Goal: Task Accomplishment & Management: Manage account settings

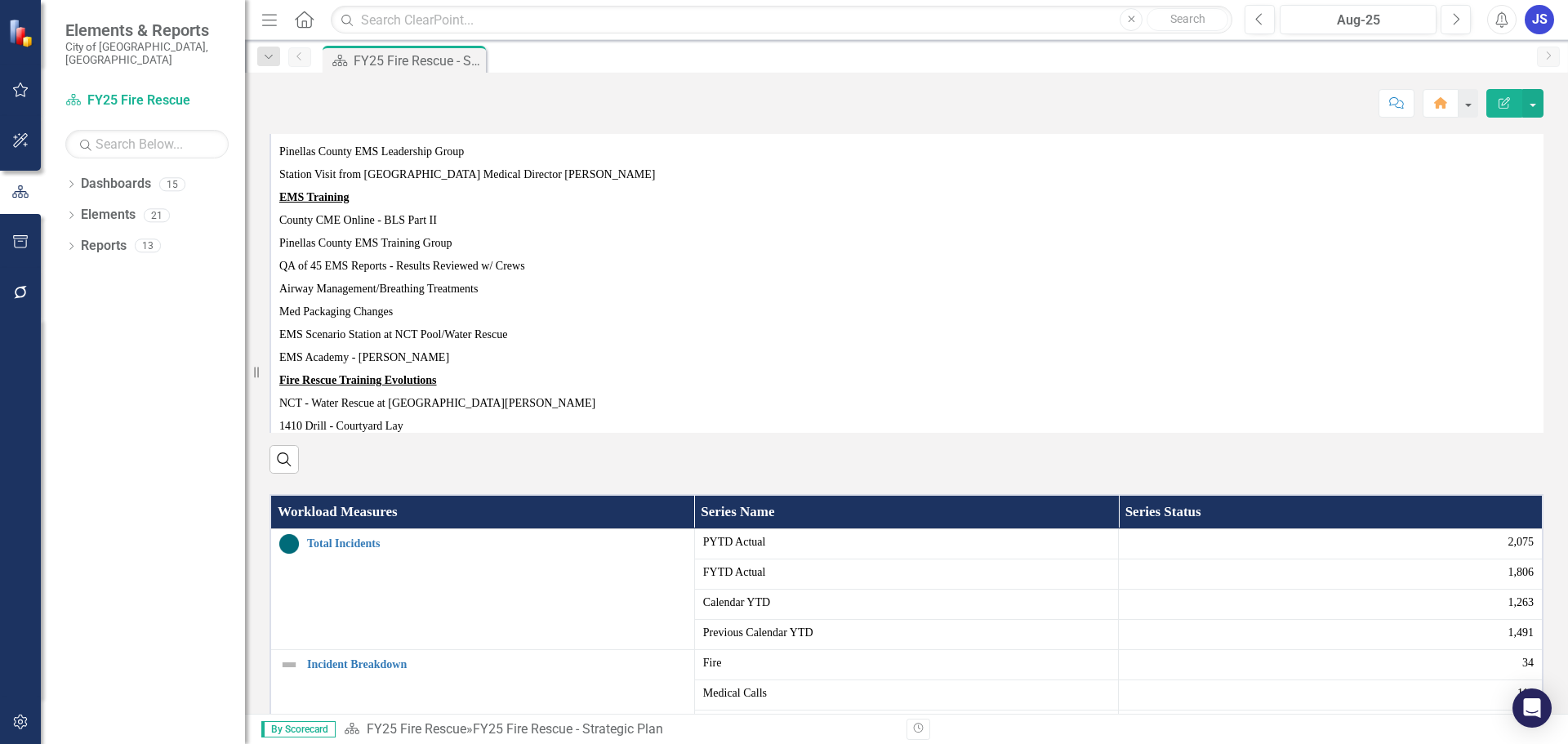
scroll to position [817, 0]
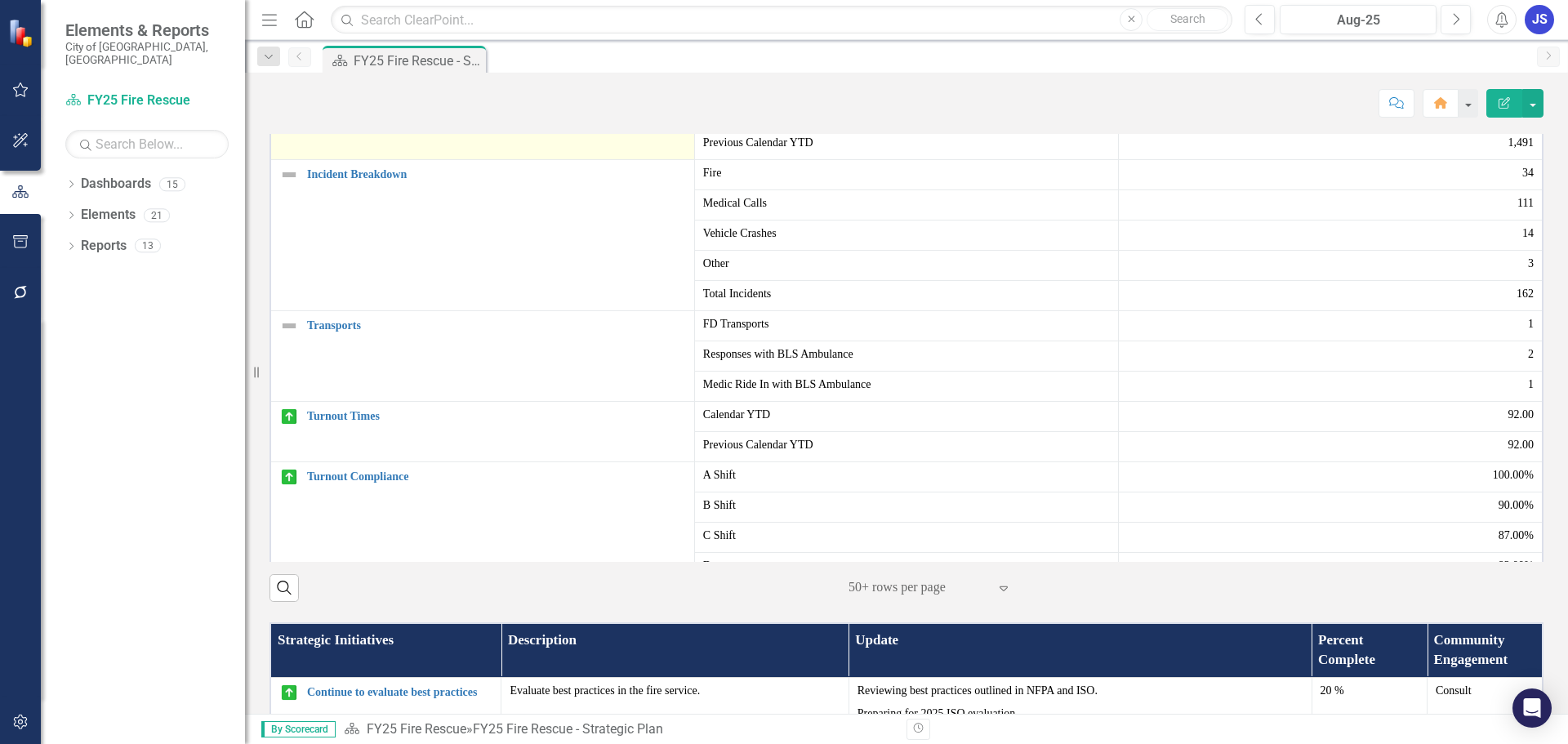
click at [321, 60] on link "Total Incidents" at bounding box center [497, 52] width 379 height 12
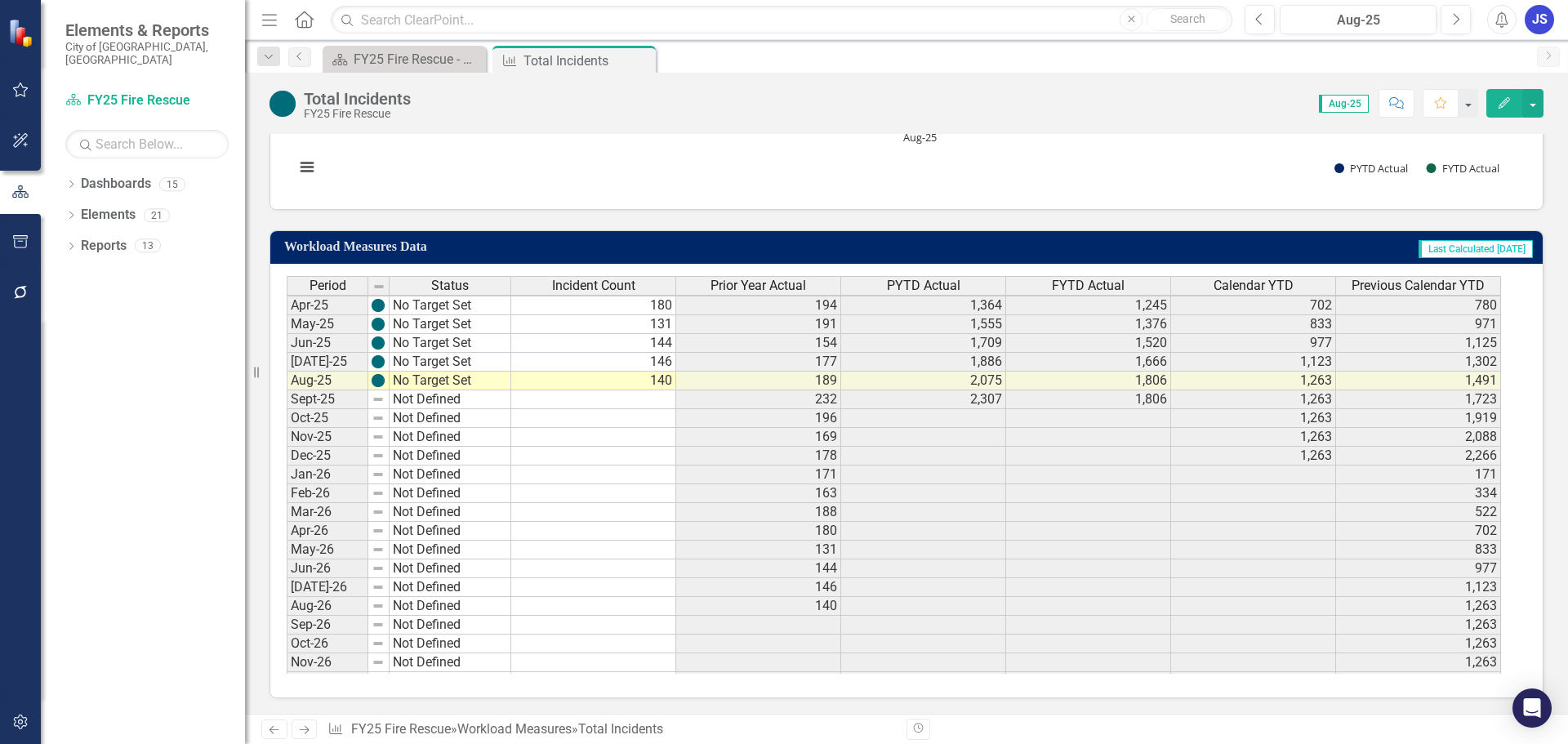
scroll to position [787, 0]
click at [625, 386] on tbody "Nov-24 No Target Set 169 200 408 365 2,088 2,016 Dec-24 No Target Set 178 176 5…" at bounding box center [893, 561] width 1214 height 715
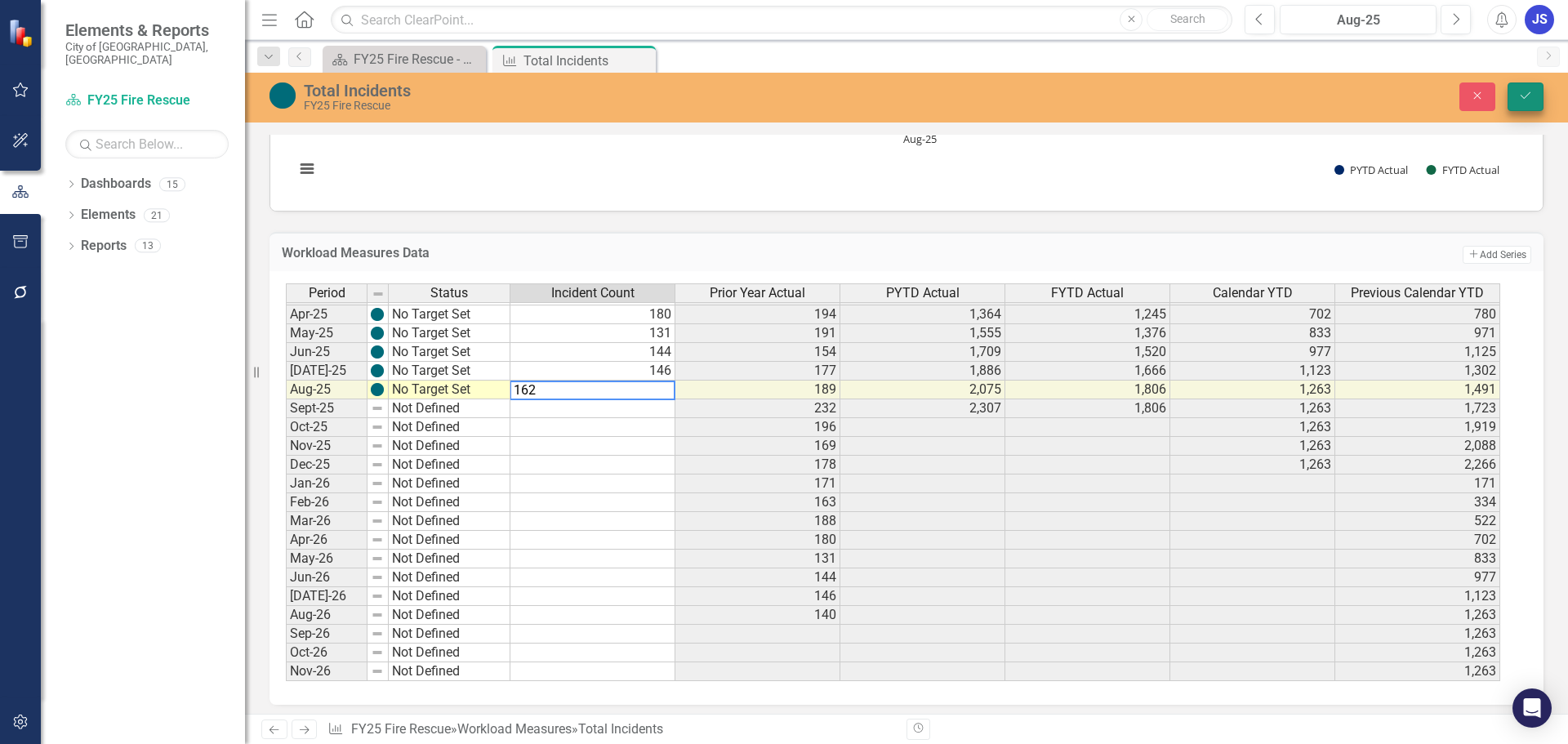
type textarea "162"
click at [1520, 95] on icon "Save" at bounding box center [1526, 96] width 15 height 11
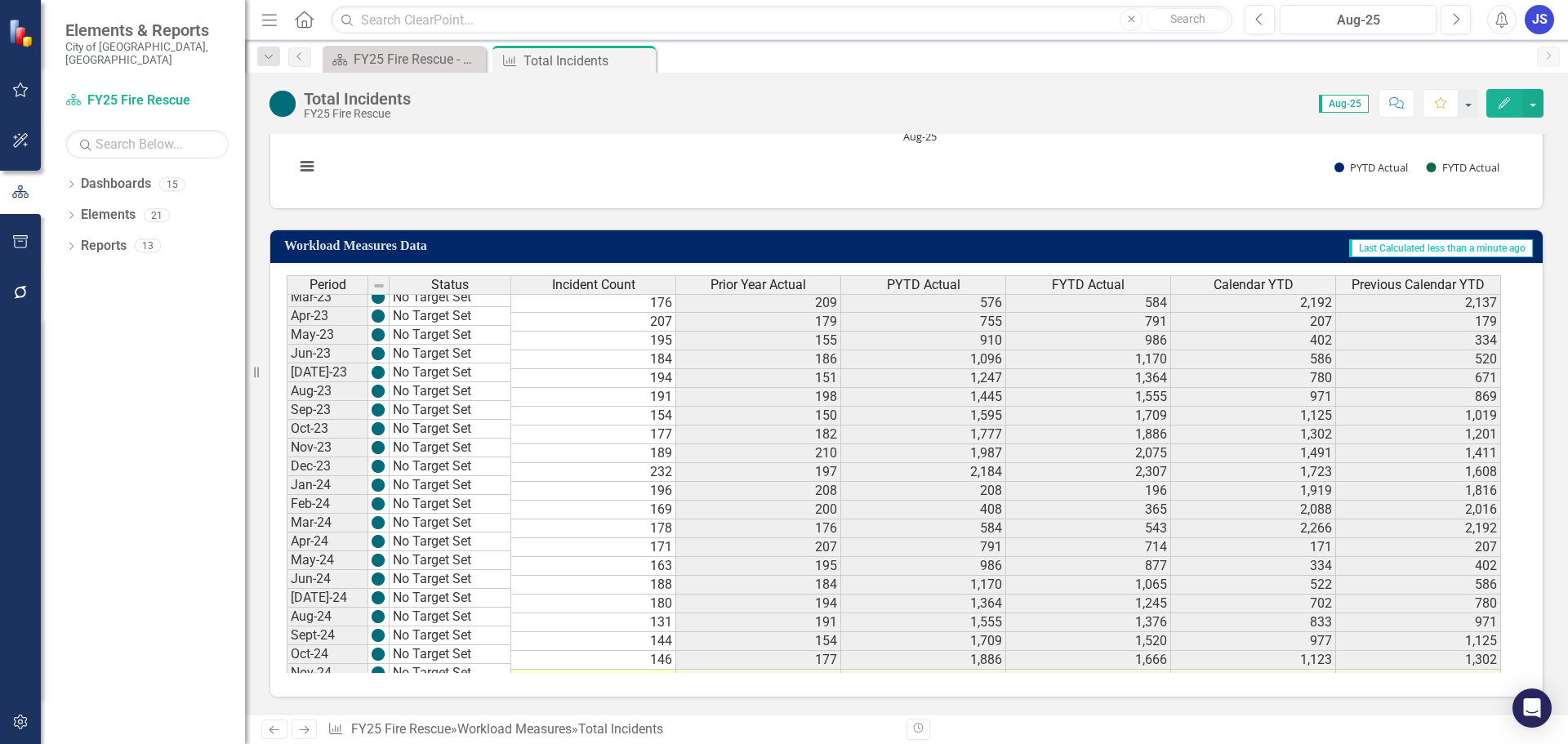
scroll to position [0, 0]
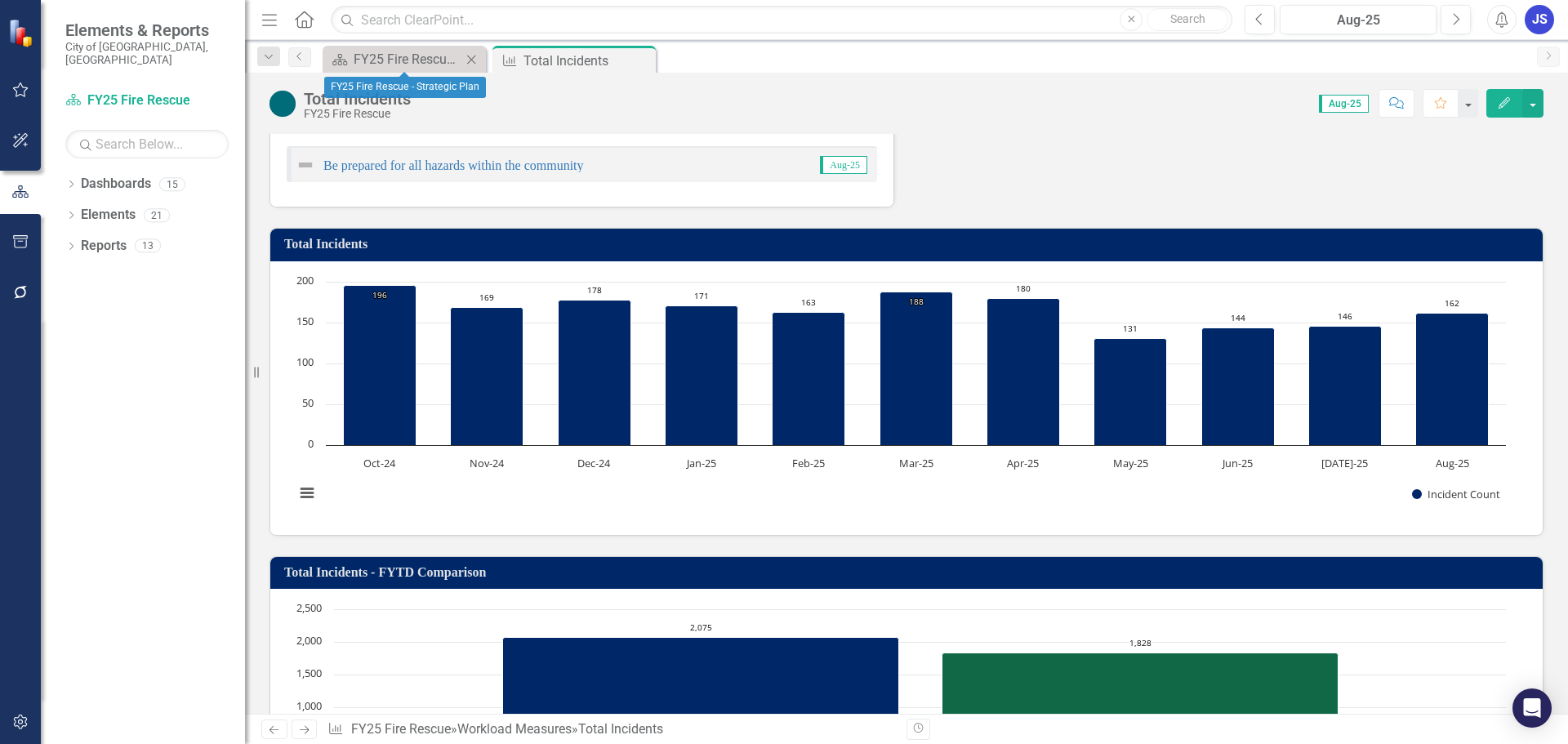
click at [424, 70] on div "Dashboard FY25 Fire Rescue - Strategic Plan Close" at bounding box center [403, 59] width 163 height 27
click at [403, 56] on div "FY25 Fire Rescue - Strategic Plan" at bounding box center [407, 59] width 108 height 20
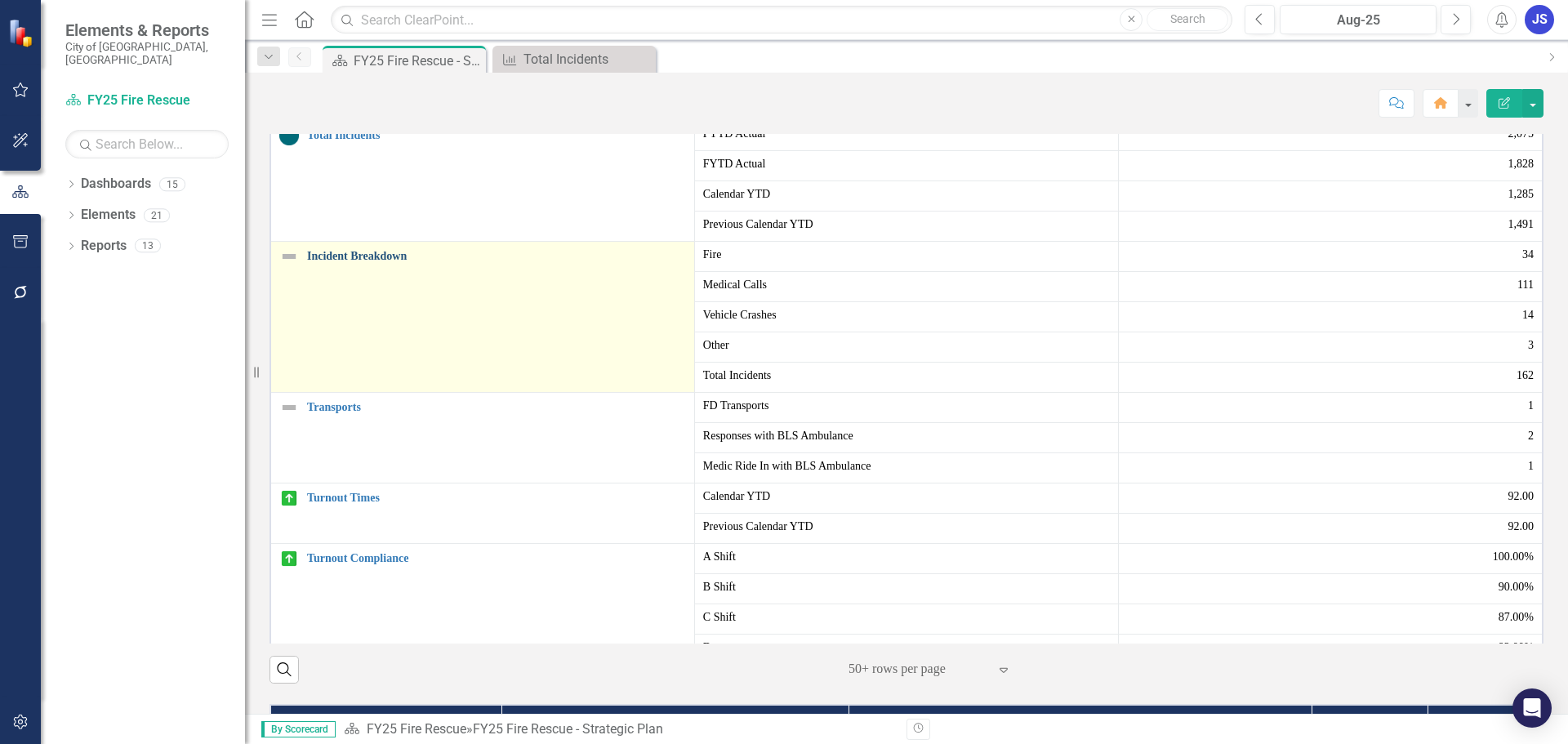
click at [353, 262] on link "Incident Breakdown" at bounding box center [497, 255] width 379 height 12
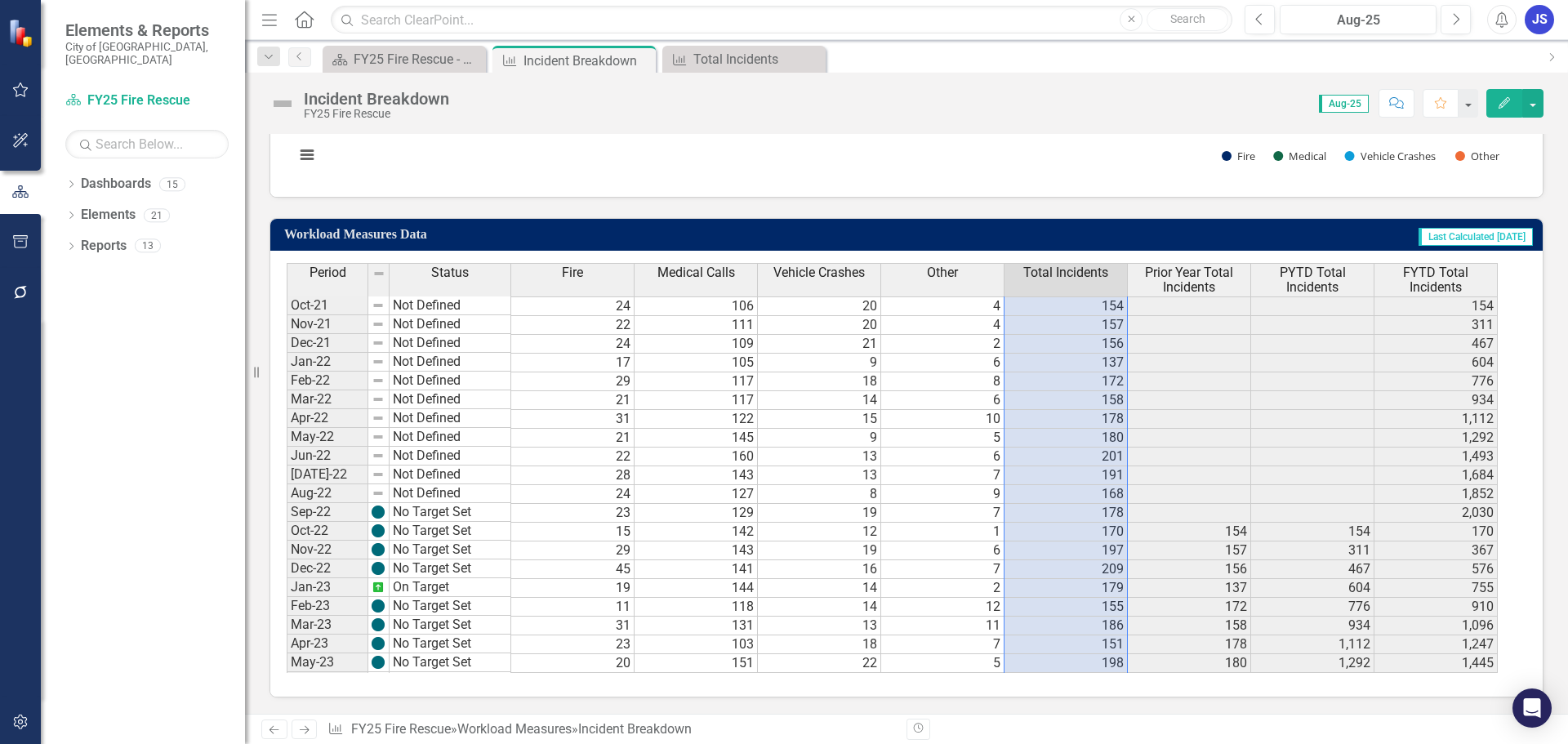
drag, startPoint x: 1076, startPoint y: 627, endPoint x: 1088, endPoint y: 302, distance: 325.2
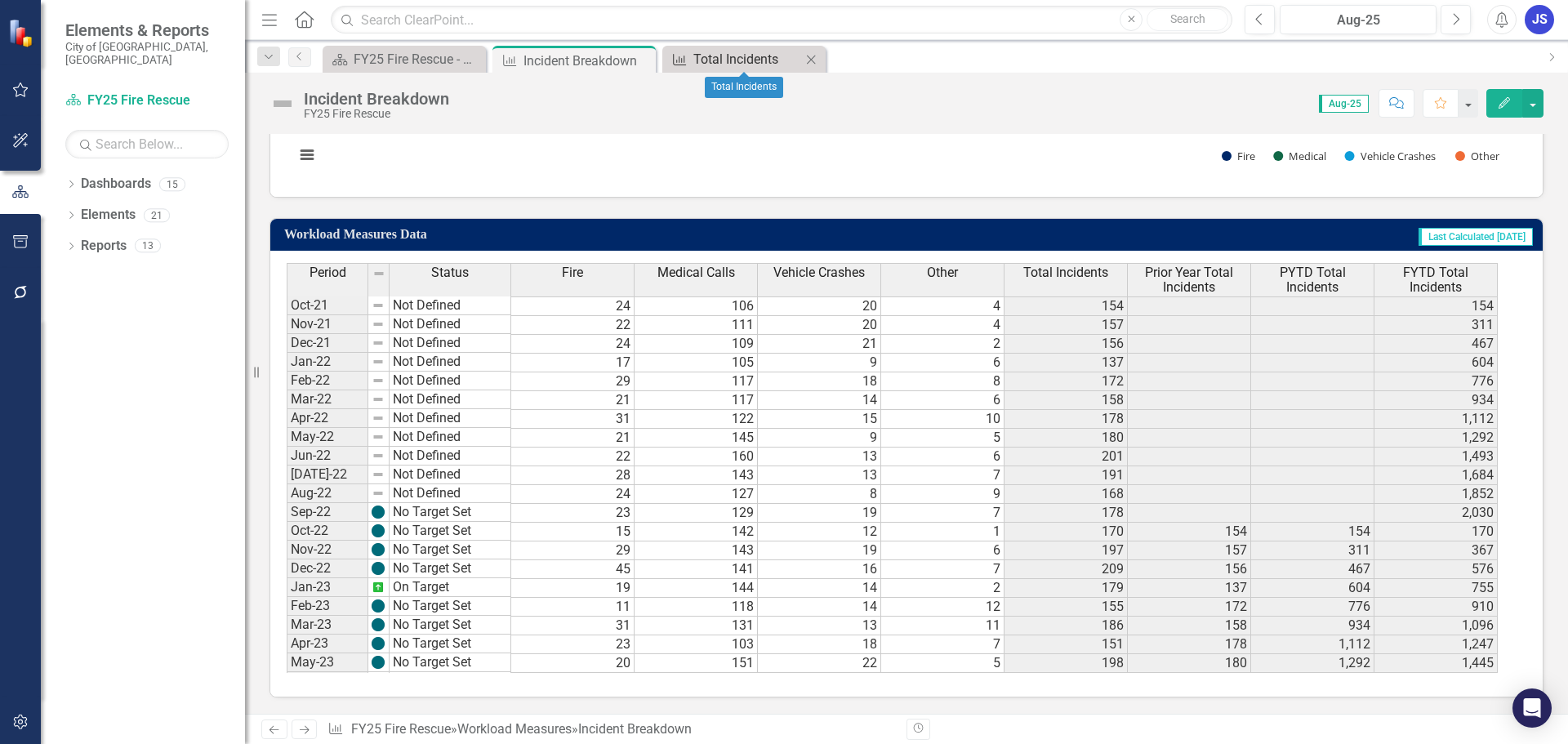
click at [729, 56] on div "Total Incidents" at bounding box center [747, 59] width 108 height 20
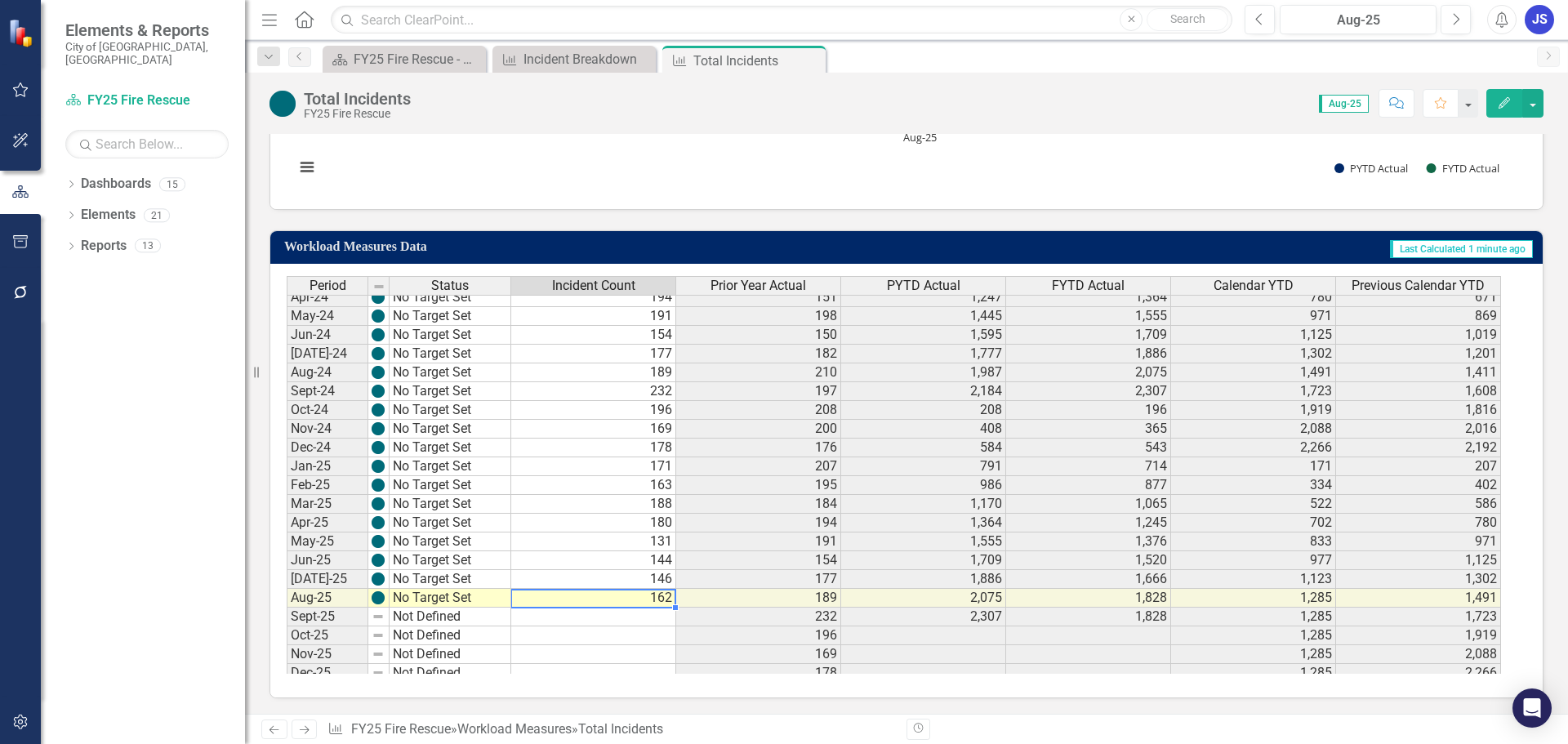
click at [636, 593] on td "162" at bounding box center [593, 599] width 165 height 18
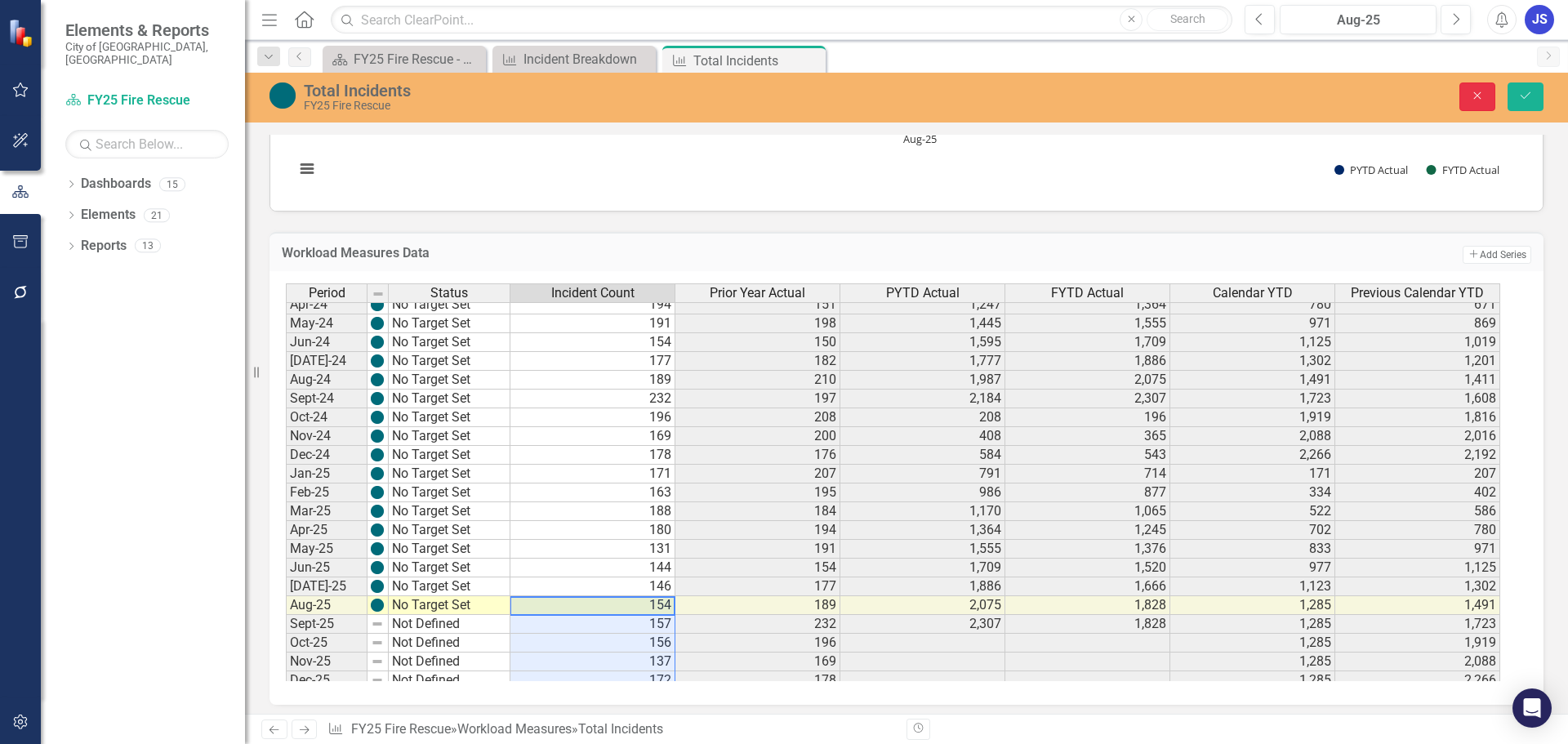
click at [1488, 92] on button "Close" at bounding box center [1477, 97] width 36 height 29
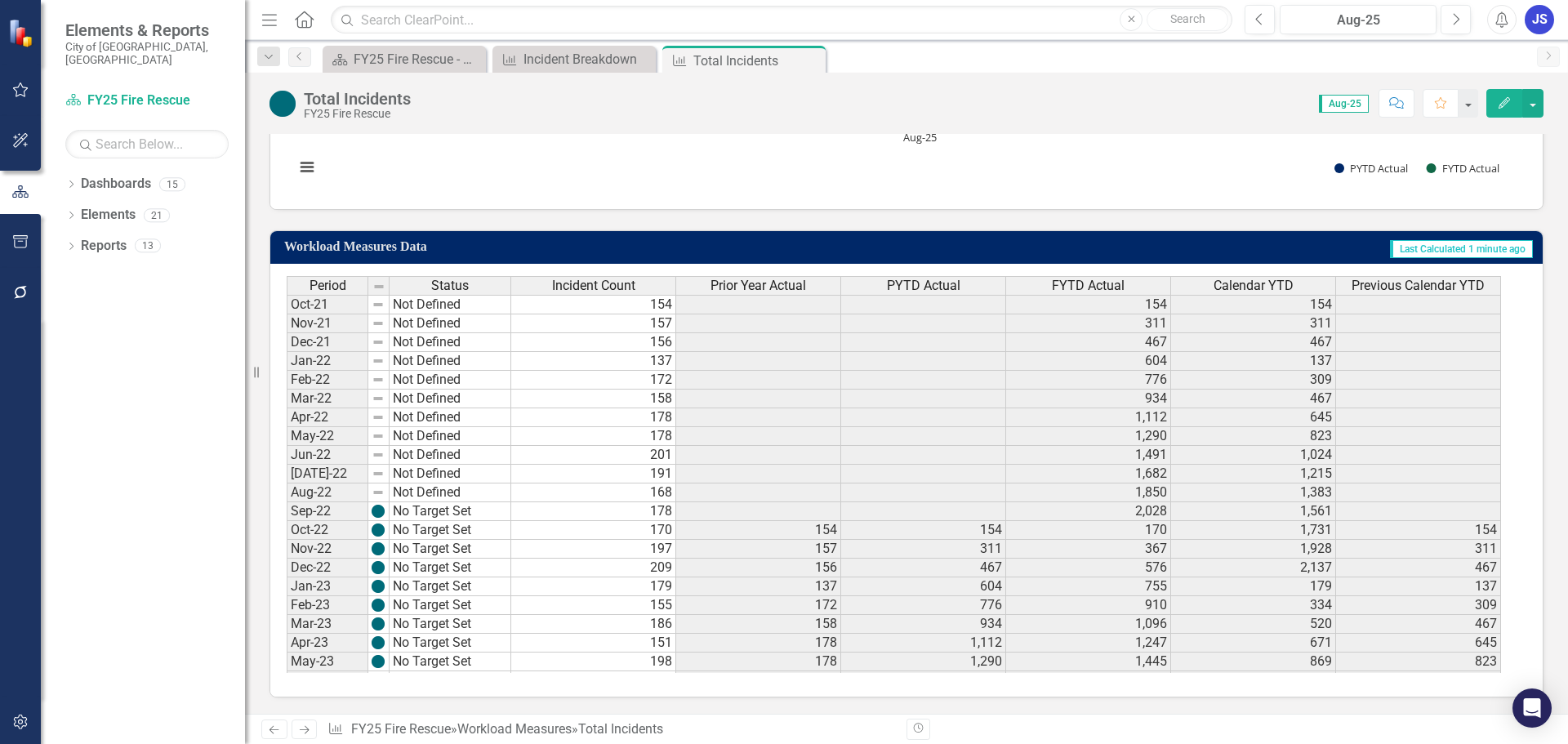
click at [597, 300] on td "154" at bounding box center [593, 304] width 165 height 19
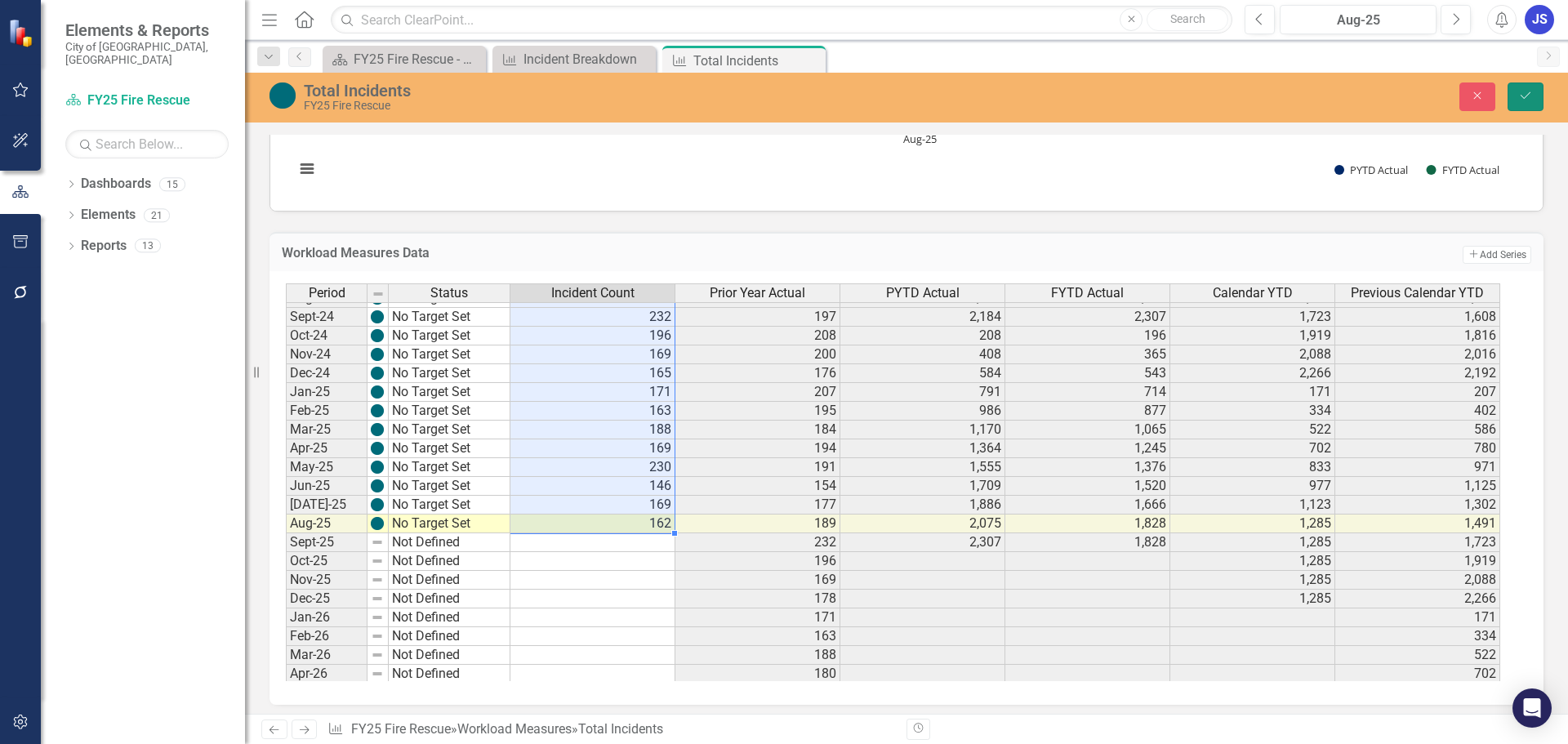
click at [1527, 92] on icon "Save" at bounding box center [1526, 96] width 15 height 11
